Goal: Task Accomplishment & Management: Complete application form

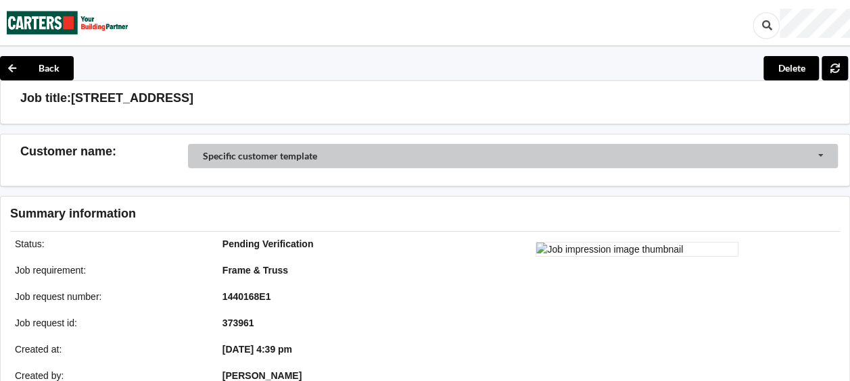
click at [820, 161] on input "Customer Selector" at bounding box center [514, 157] width 650 height 26
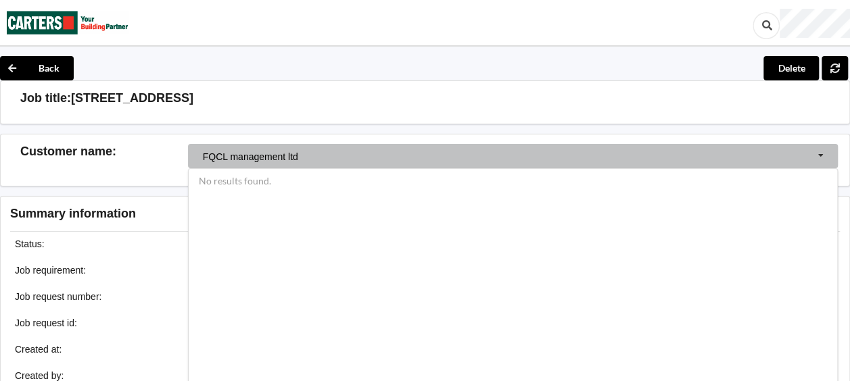
click at [307, 158] on input "FQCL management ltd" at bounding box center [514, 157] width 650 height 26
type input "F"
type input "FQCL"
click at [255, 139] on div "Customer name : Specific customer template No results found." at bounding box center [425, 160] width 850 height 53
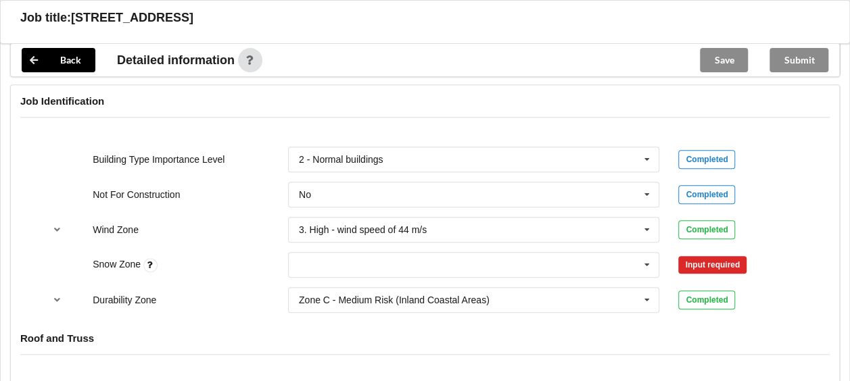
scroll to position [557, 0]
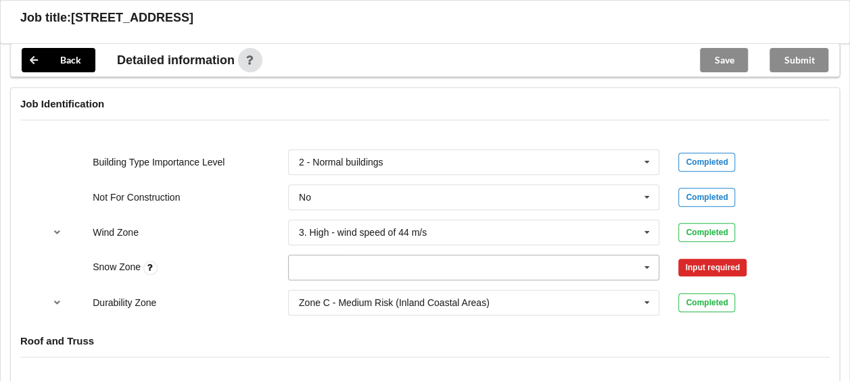
click at [647, 264] on icon at bounding box center [647, 267] width 20 height 25
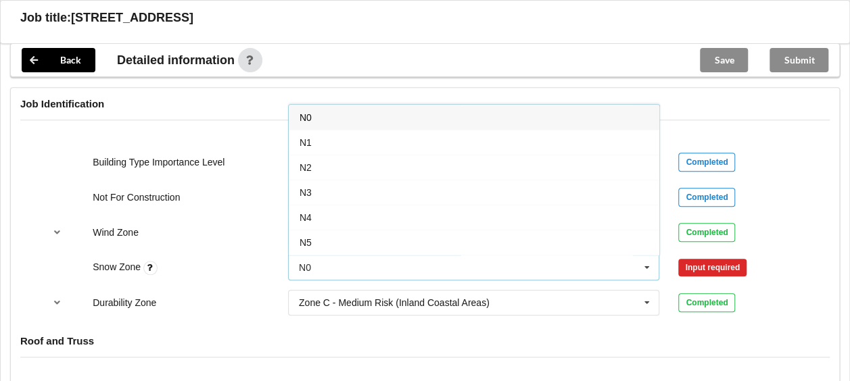
click at [431, 112] on div "N0" at bounding box center [474, 117] width 370 height 25
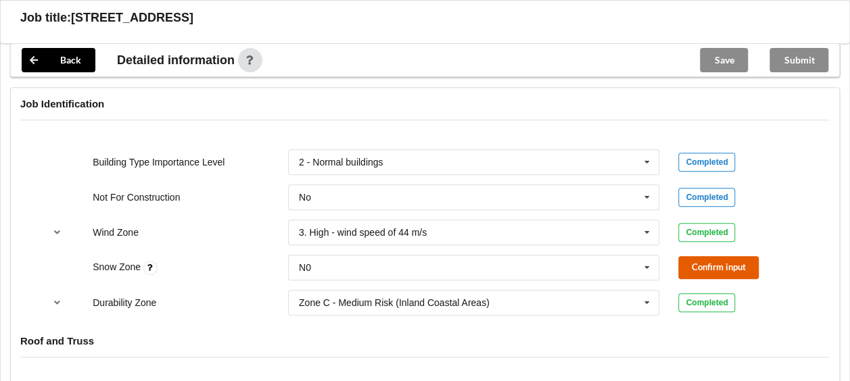
click at [725, 264] on button "Confirm input" at bounding box center [718, 267] width 80 height 22
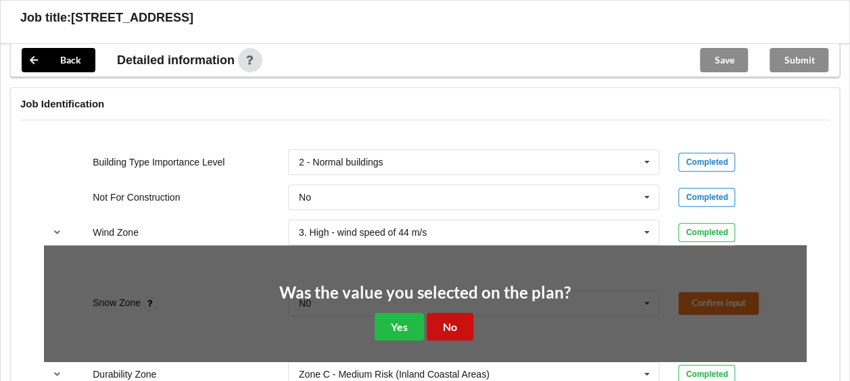
click at [445, 331] on button "No" at bounding box center [449, 327] width 47 height 28
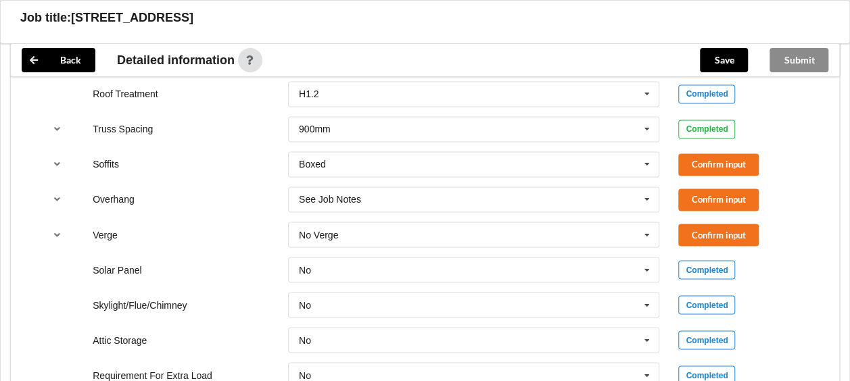
scroll to position [1060, 0]
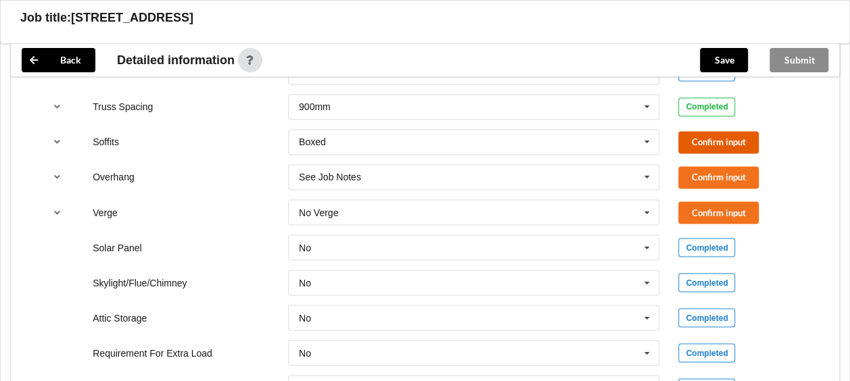
click at [741, 138] on button "Confirm input" at bounding box center [718, 142] width 80 height 22
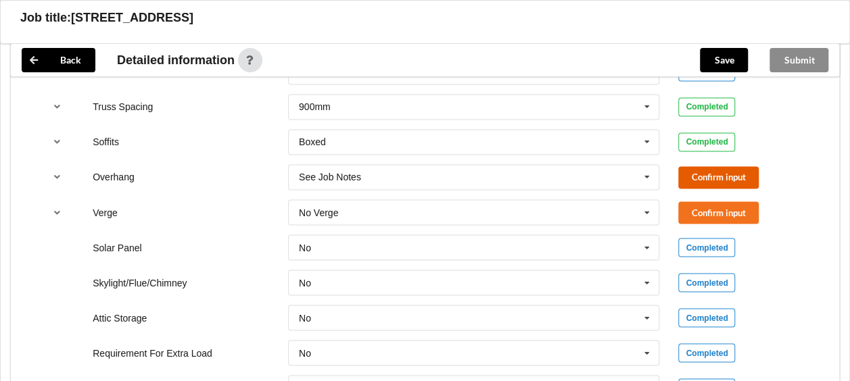
click at [707, 174] on button "Confirm input" at bounding box center [718, 177] width 80 height 22
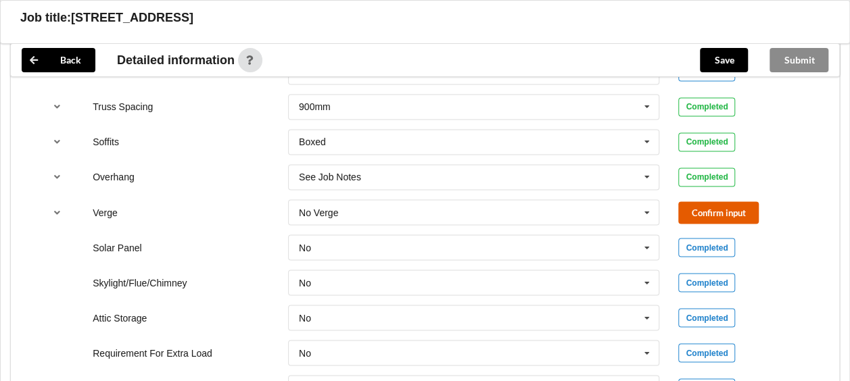
click at [697, 211] on button "Confirm input" at bounding box center [718, 212] width 80 height 22
click at [645, 210] on icon at bounding box center [647, 212] width 20 height 25
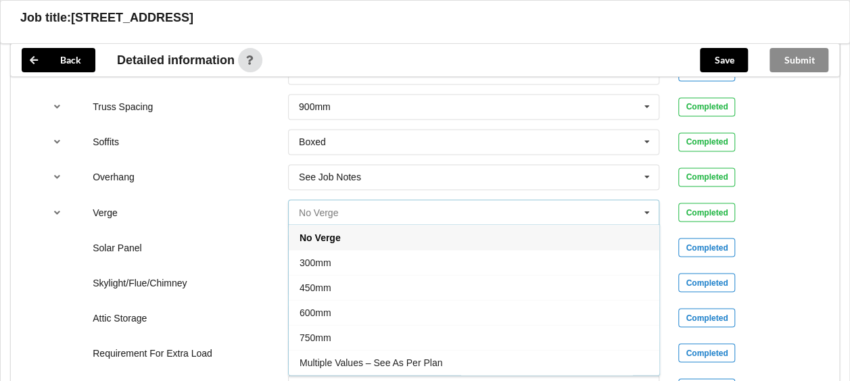
scroll to position [22, 0]
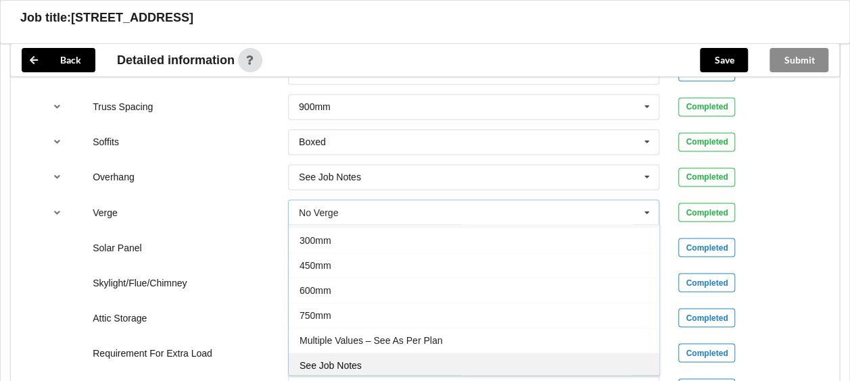
click at [360, 360] on span "See Job Notes" at bounding box center [330, 365] width 62 height 11
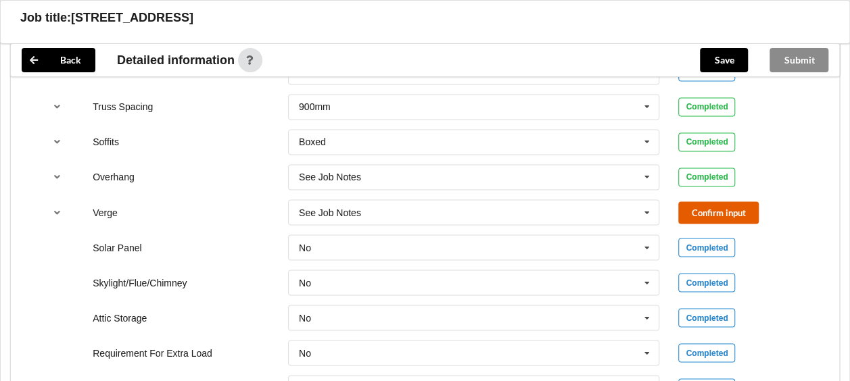
click at [706, 212] on button "Confirm input" at bounding box center [718, 212] width 80 height 22
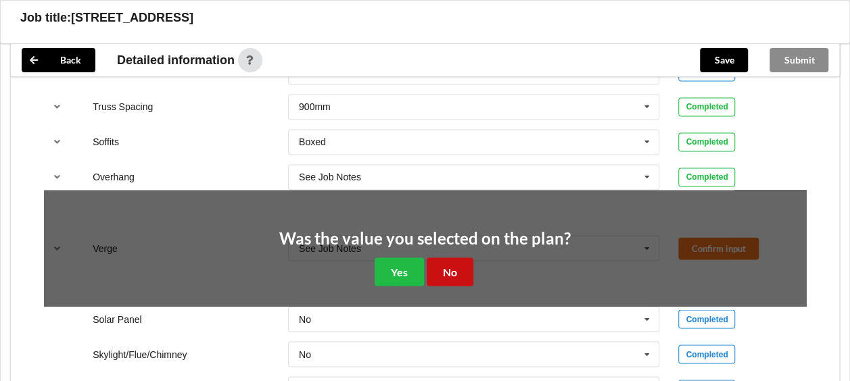
click at [457, 265] on button "No" at bounding box center [449, 272] width 47 height 28
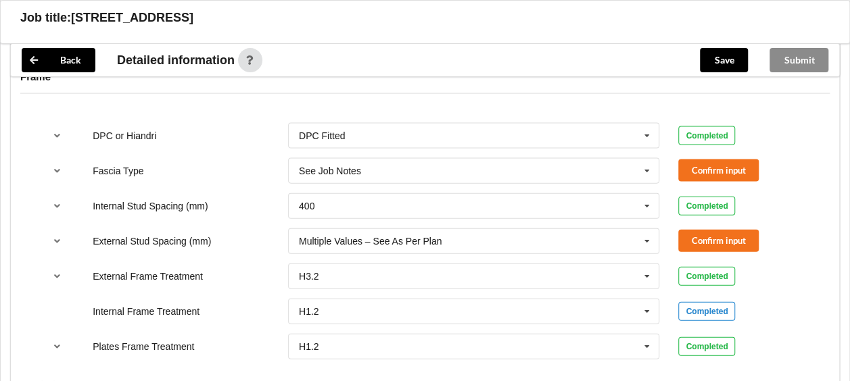
scroll to position [1407, 0]
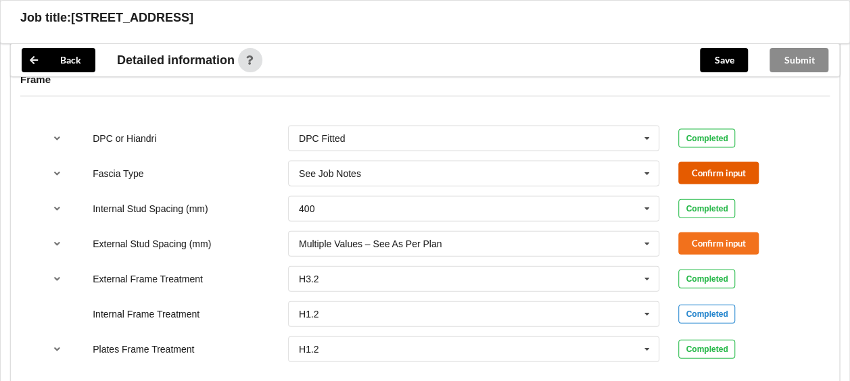
click at [741, 168] on button "Confirm input" at bounding box center [718, 173] width 80 height 22
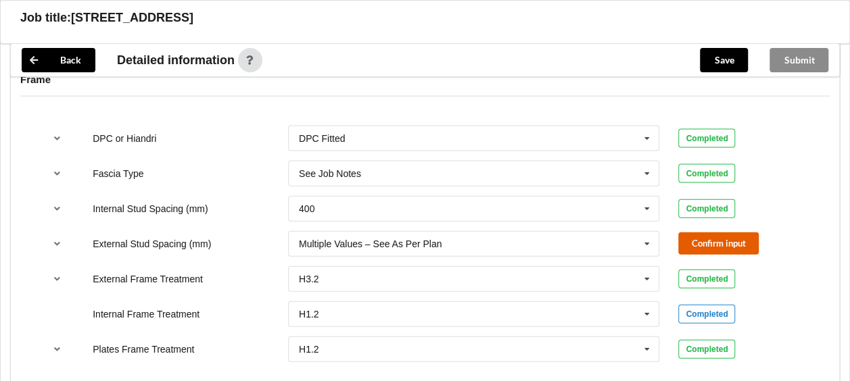
click at [694, 233] on button "Confirm input" at bounding box center [718, 243] width 80 height 22
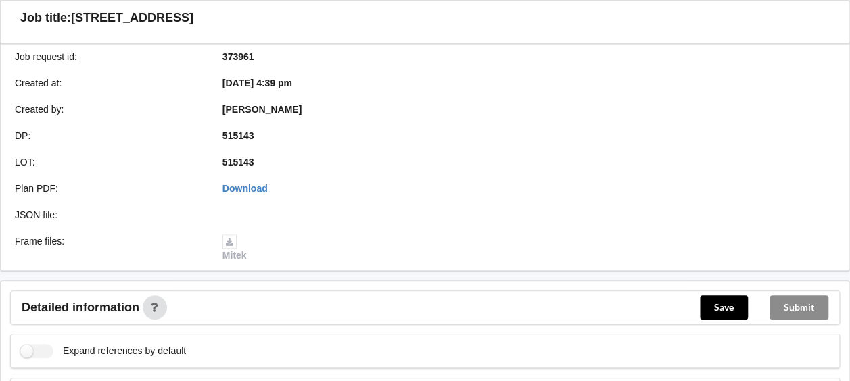
scroll to position [347, 0]
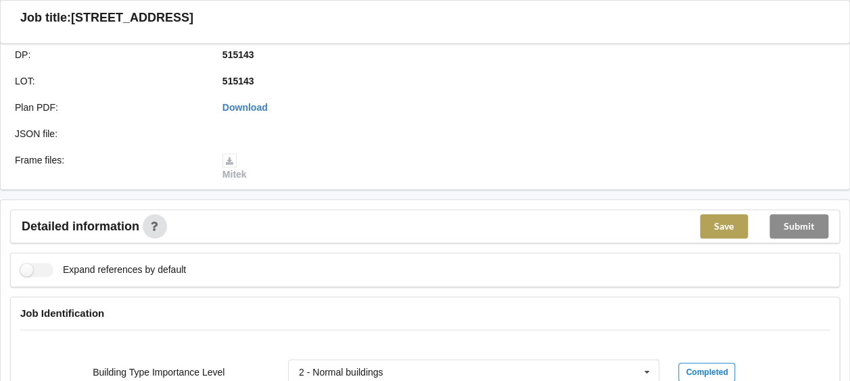
click at [725, 219] on button "Save" at bounding box center [724, 226] width 48 height 24
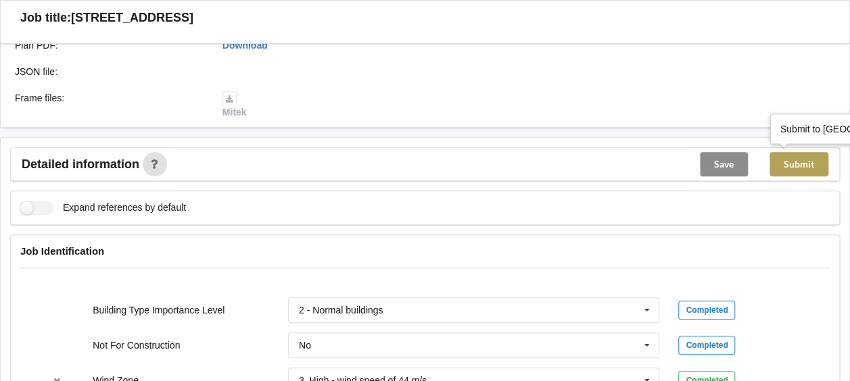
click at [802, 164] on button "Submit" at bounding box center [798, 164] width 59 height 24
